Goal: Task Accomplishment & Management: Manage account settings

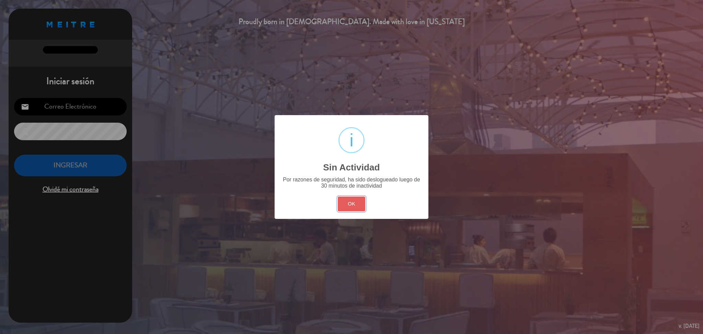
click at [347, 208] on button "OK" at bounding box center [352, 203] width 28 height 15
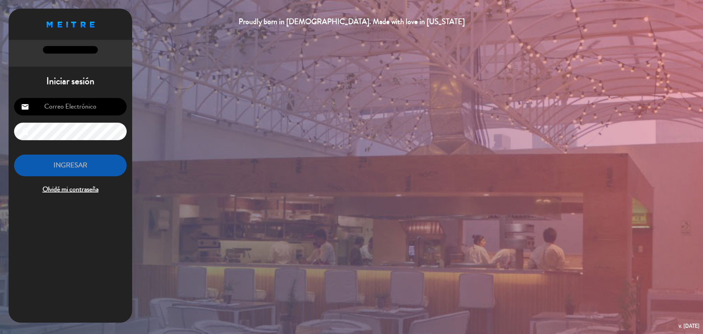
click at [73, 99] on input "email" at bounding box center [70, 107] width 113 height 18
type input "[DOMAIN_NAME][EMAIL_ADDRESS][DOMAIN_NAME]"
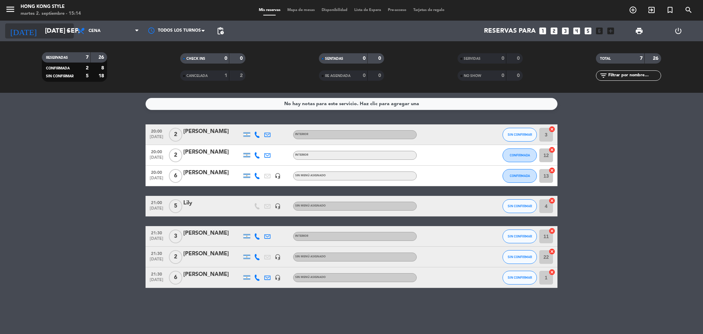
click at [61, 32] on input "[DATE] sep." at bounding box center [83, 31] width 83 height 14
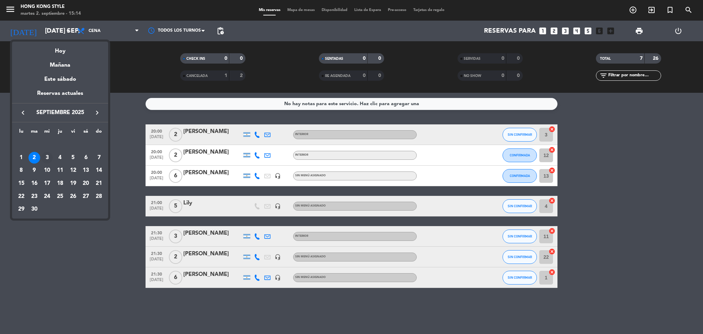
click at [46, 155] on div "3" at bounding box center [47, 158] width 12 height 12
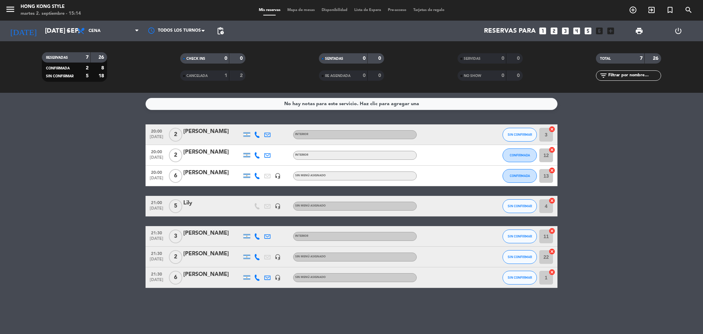
type input "mié. [DATE]"
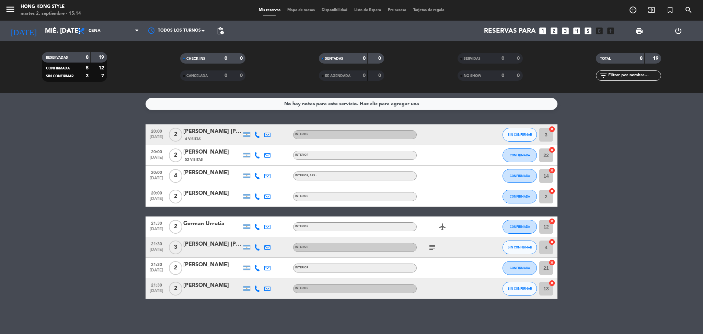
click at [294, 13] on div "Mis reservas Mapa de mesas Disponibilidad Lista de Espera Pre-acceso Tarjetas d…" at bounding box center [352, 10] width 193 height 6
click at [295, 9] on span "Mapa de mesas" at bounding box center [301, 10] width 34 height 4
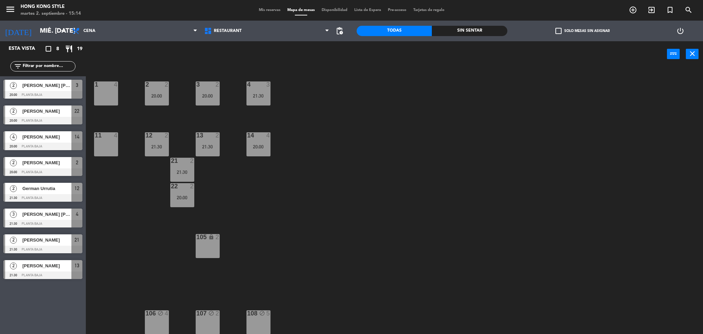
click at [286, 180] on div "1 4 2 2 20:00 3 2 20:00 4 3 21:30 11 4 12 2 21:30 13 2 21:30 14 4 20:00 21 2 21…" at bounding box center [398, 202] width 611 height 267
click at [252, 195] on div "1 4 2 2 20:00 3 2 20:00 4 3 21:30 11 4 12 2 21:30 13 2 21:30 14 4 20:00 21 2 21…" at bounding box center [398, 202] width 611 height 267
click at [336, 205] on div "1 4 2 2 20:00 3 2 20:00 4 3 21:30 11 4 12 2 21:30 13 2 21:30 14 4 20:00 21 2 21…" at bounding box center [398, 202] width 611 height 267
click at [265, 10] on span "Mis reservas" at bounding box center [270, 10] width 29 height 4
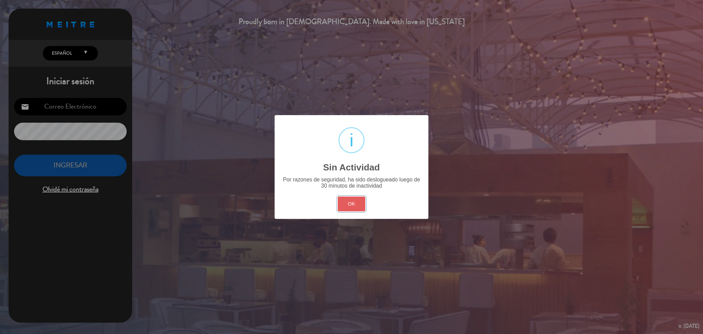
click at [356, 205] on button "OK" at bounding box center [352, 203] width 28 height 15
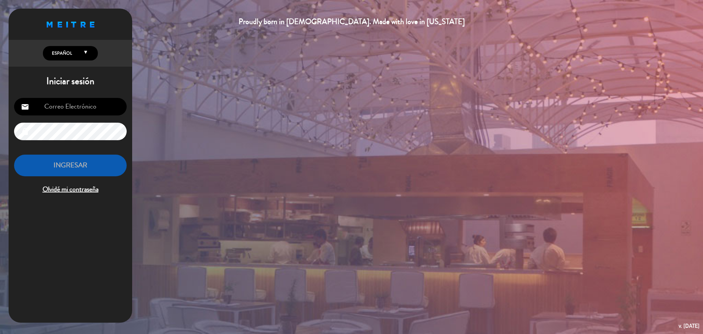
click at [103, 106] on input "email" at bounding box center [70, 107] width 113 height 18
type input "[DOMAIN_NAME][EMAIL_ADDRESS][DOMAIN_NAME]"
